Goal: Book appointment/travel/reservation

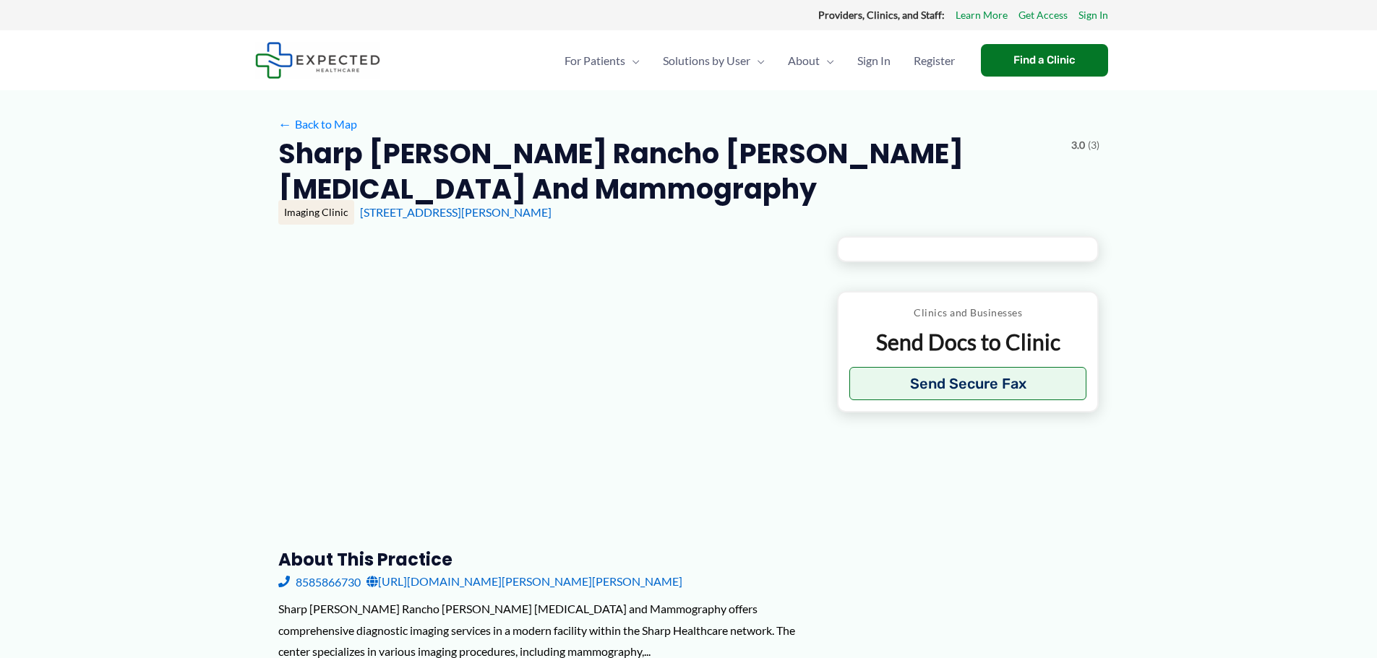
type input "**********"
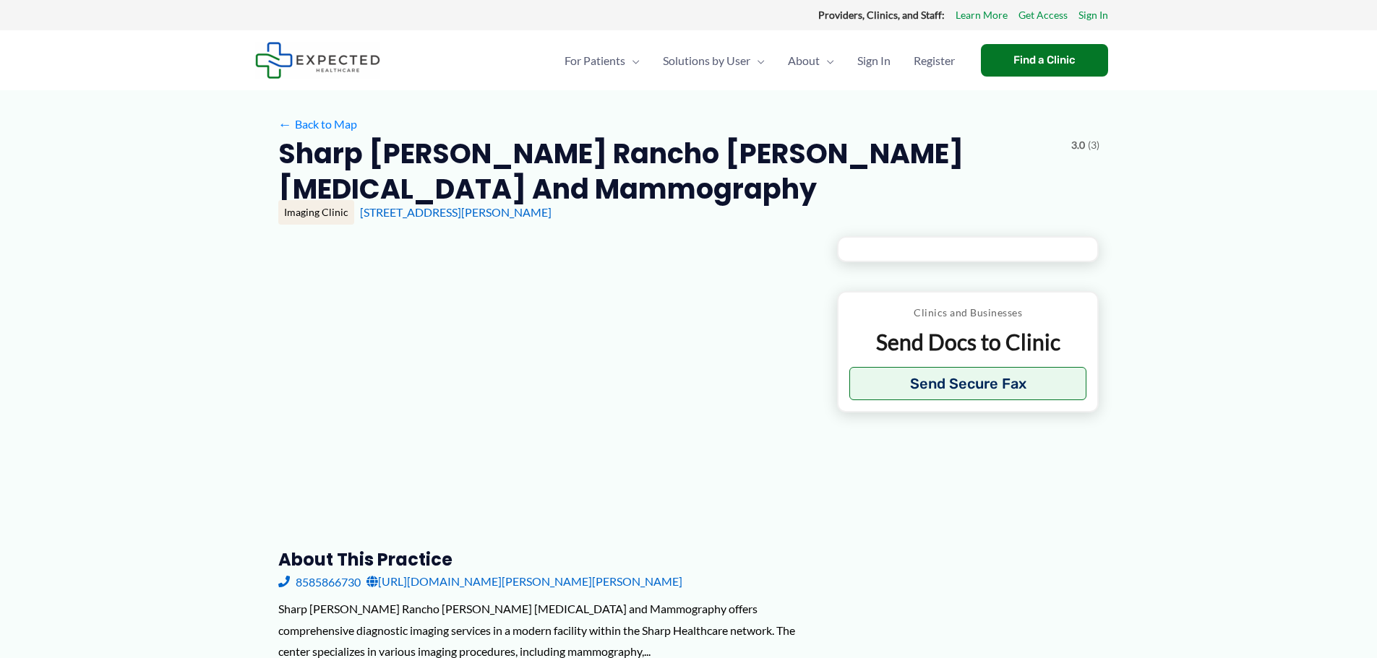
type input "**********"
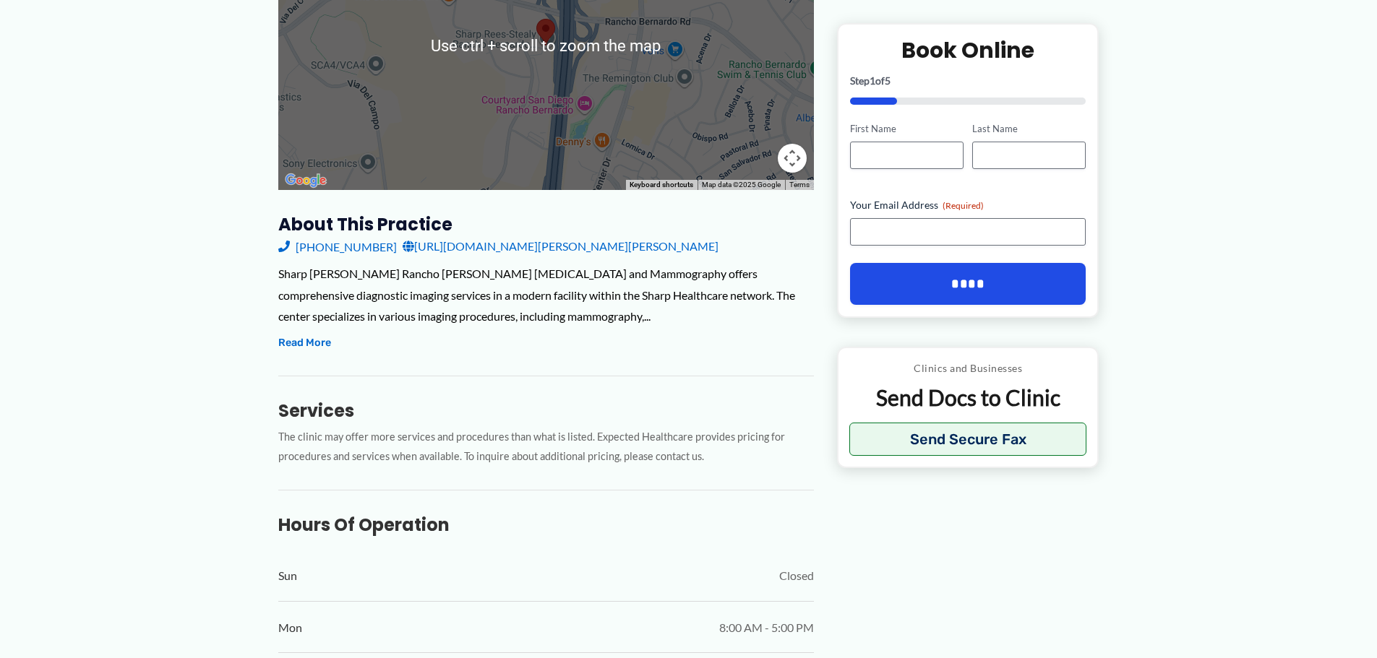
scroll to position [361, 0]
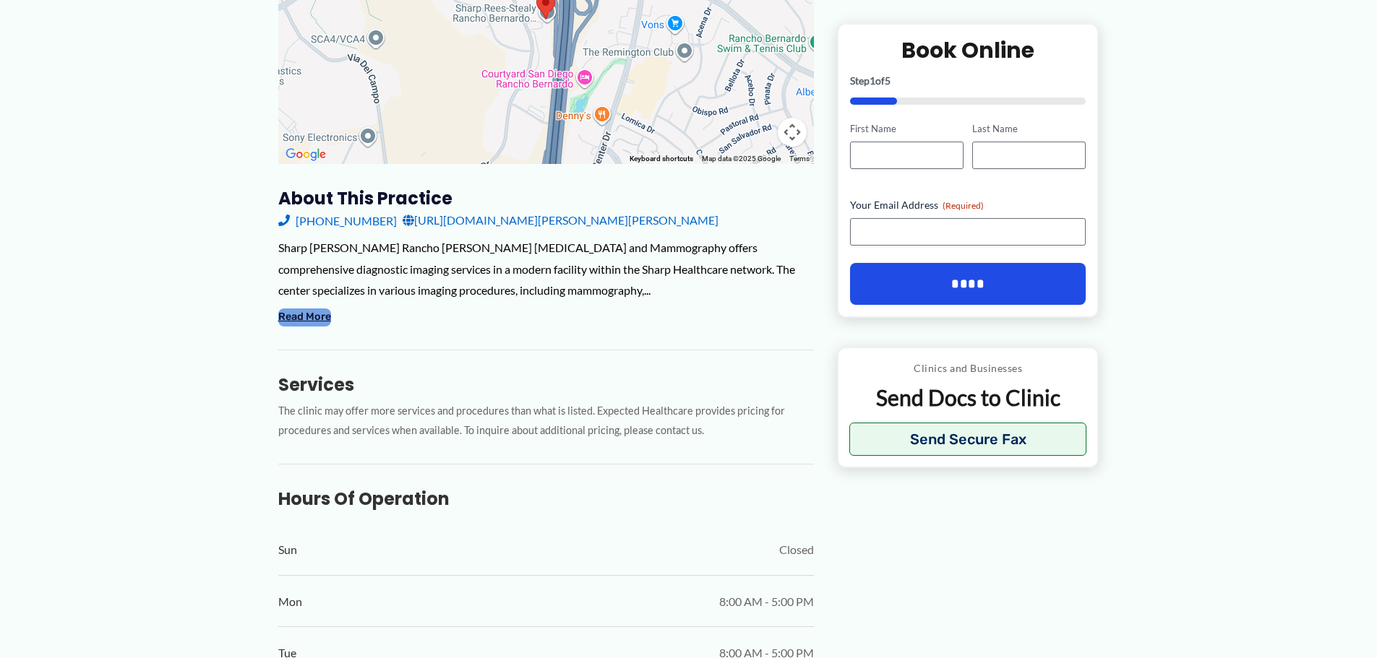
click at [300, 314] on button "Read More" at bounding box center [304, 317] width 53 height 17
